Goal: Information Seeking & Learning: Find specific fact

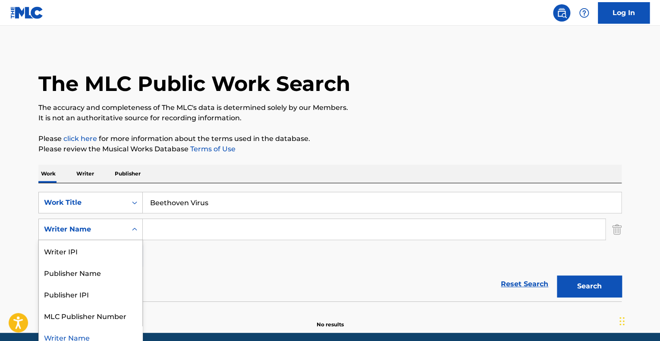
scroll to position [7, 0]
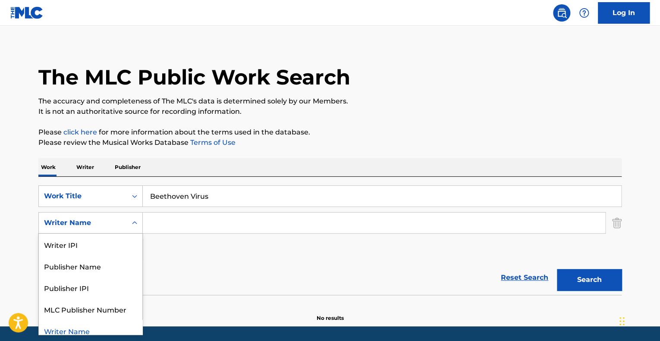
click at [116, 229] on div "Writer Name" at bounding box center [83, 223] width 88 height 16
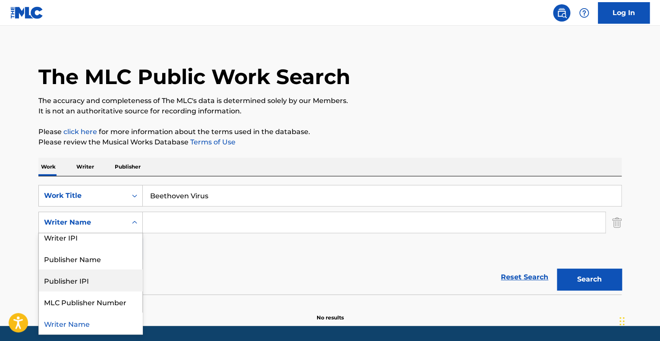
scroll to position [0, 0]
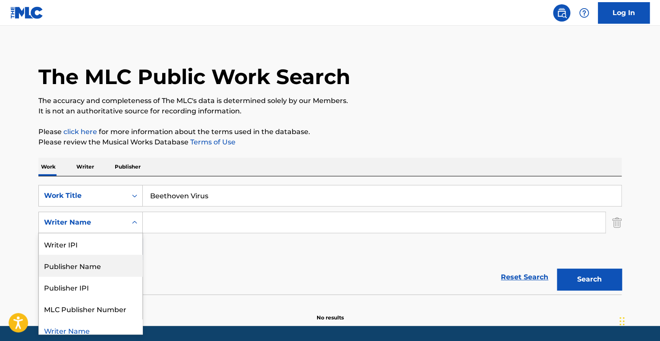
click at [102, 270] on div "Publisher Name" at bounding box center [91, 266] width 104 height 22
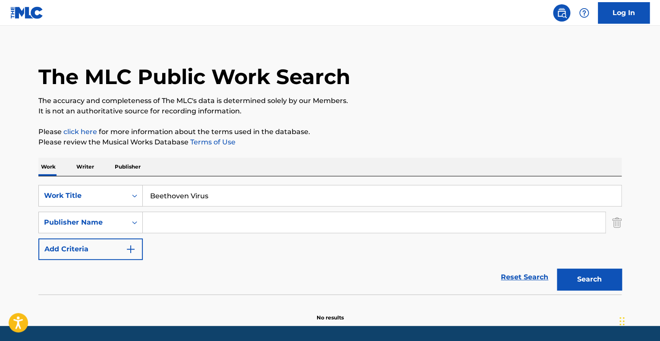
click at [169, 220] on input "Search Form" at bounding box center [374, 222] width 462 height 21
paste input "Beethoven Virus - [PERSON_NAME]"
drag, startPoint x: 214, startPoint y: 221, endPoint x: 78, endPoint y: 224, distance: 136.3
click at [78, 224] on div "SearchWithCriteriafc4e6e5e-737b-4bc5-b0a1-ba78e912e2d8 Publisher Name Beethoven…" at bounding box center [329, 223] width 583 height 22
type input "[PERSON_NAME]"
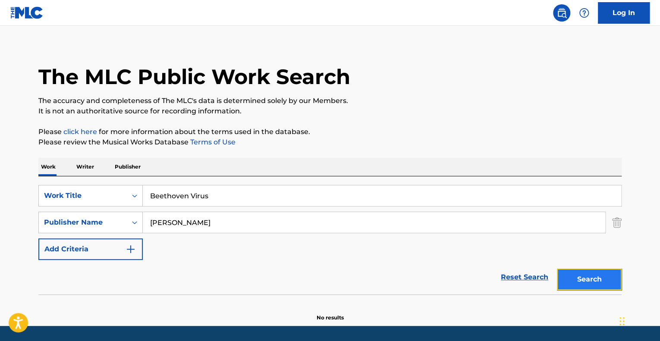
click at [613, 285] on button "Search" at bounding box center [589, 280] width 65 height 22
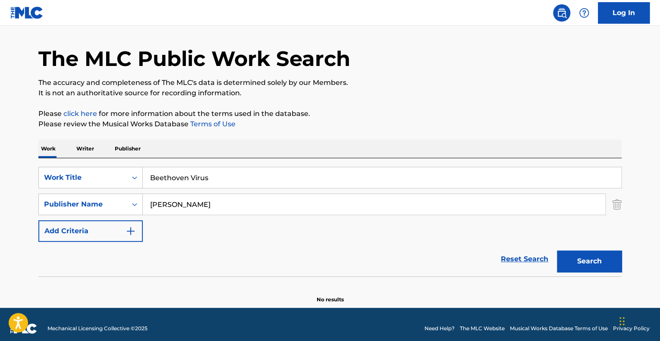
scroll to position [33, 0]
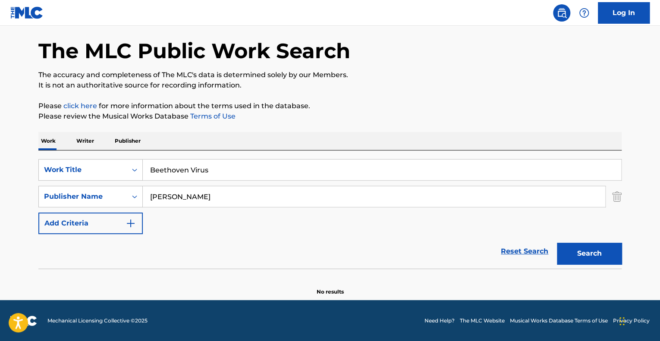
click at [214, 193] on input "[PERSON_NAME]" at bounding box center [374, 196] width 462 height 21
click at [588, 252] on button "Search" at bounding box center [589, 254] width 65 height 22
click at [575, 258] on button "Search" at bounding box center [589, 254] width 65 height 22
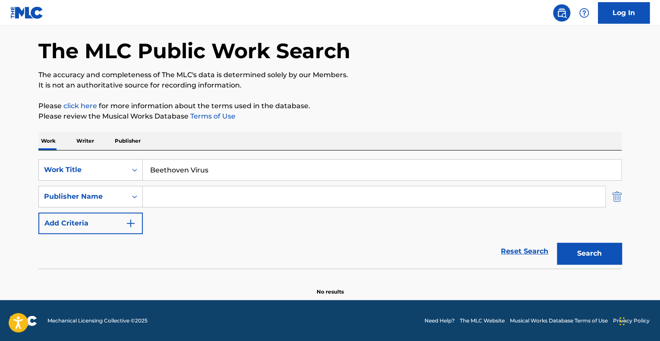
click at [618, 199] on img "Search Form" at bounding box center [616, 197] width 9 height 22
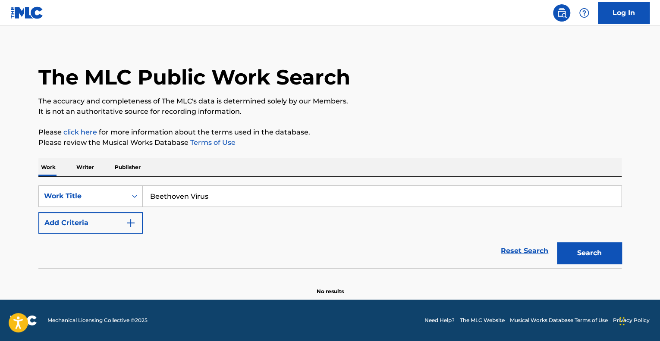
scroll to position [6, 0]
click at [600, 235] on div "Search" at bounding box center [587, 251] width 69 height 35
click at [595, 246] on button "Search" at bounding box center [589, 254] width 65 height 22
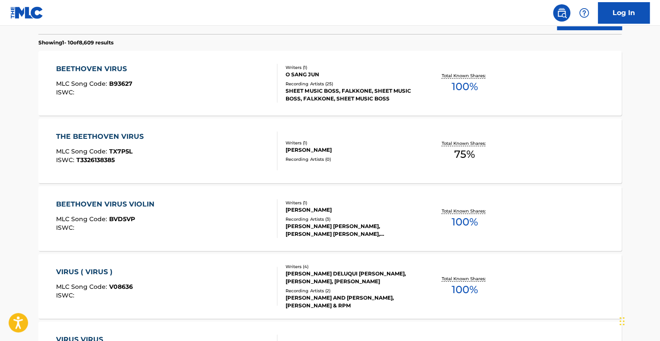
scroll to position [222, 0]
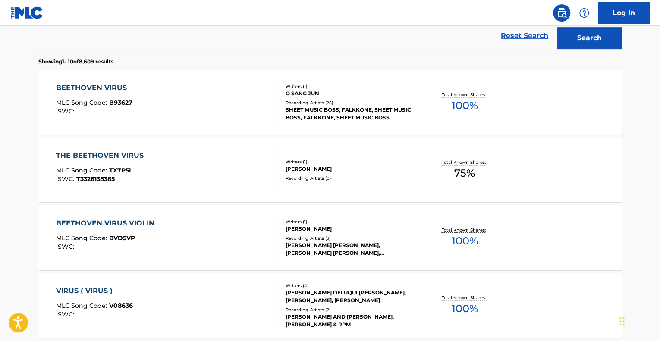
click at [236, 101] on div "BEETHOVEN VIRUS MLC Song Code : B93627 ISWC :" at bounding box center [167, 102] width 222 height 39
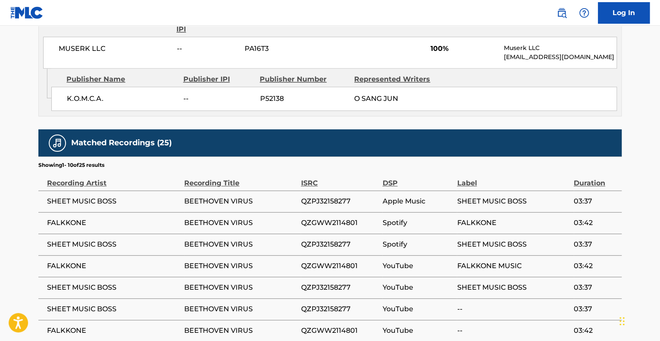
scroll to position [388, 0]
